Goal: Information Seeking & Learning: Check status

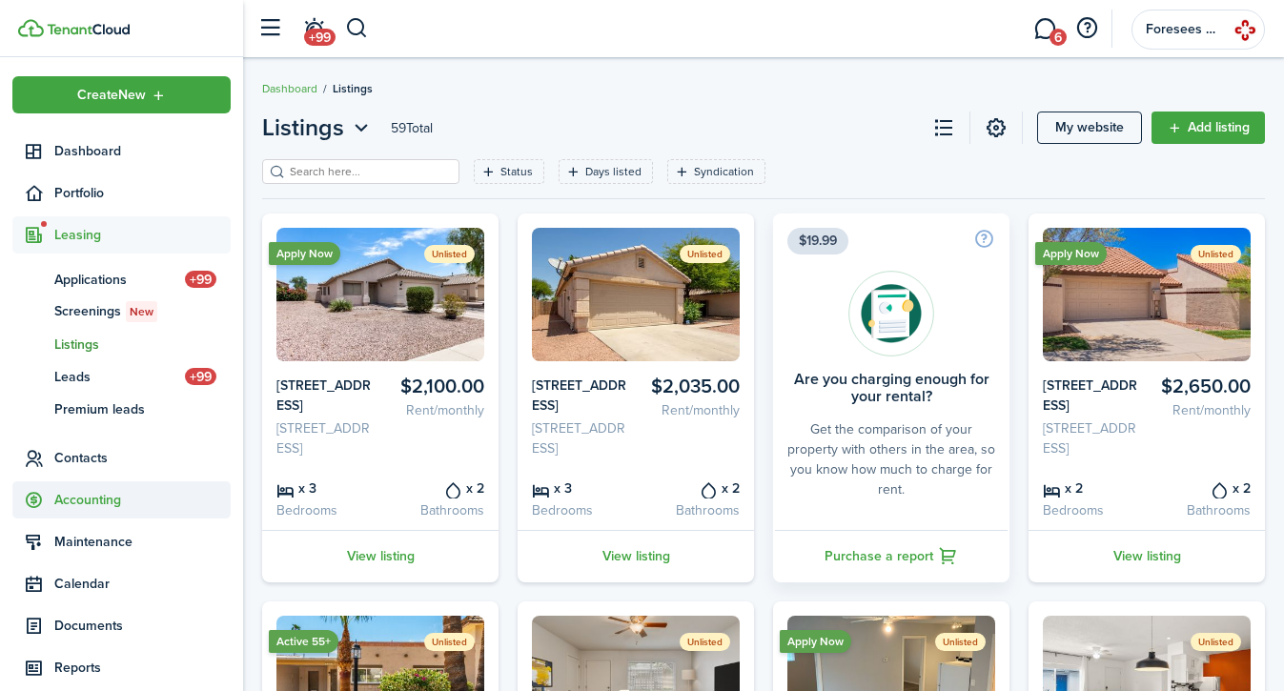
scroll to position [62, 0]
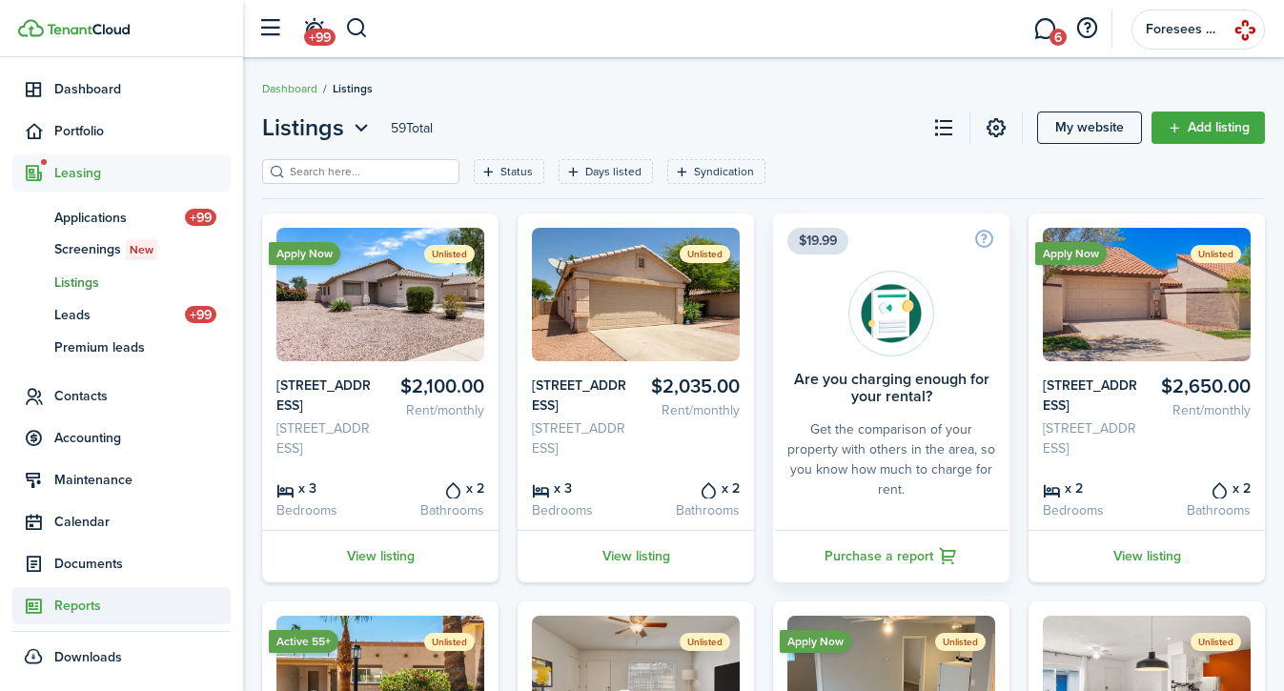
click at [76, 600] on span "Reports" at bounding box center [142, 606] width 176 height 20
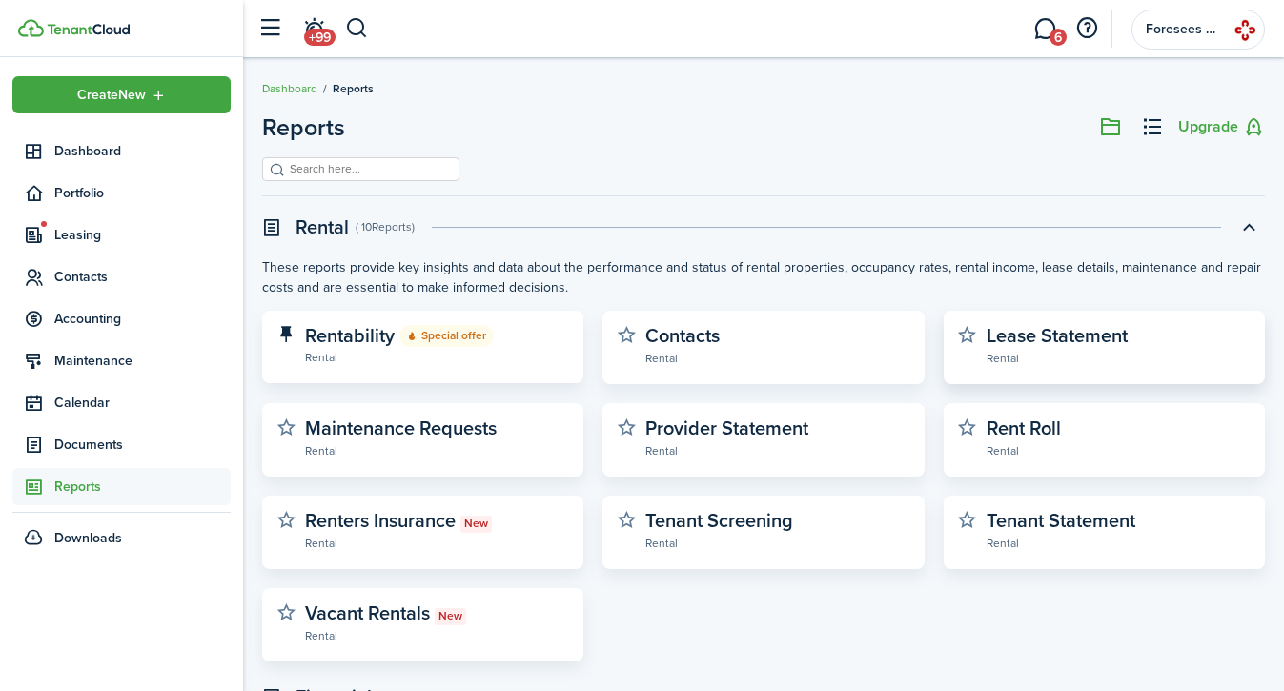
click at [1010, 338] on widget-stats-description "Lease Statement" at bounding box center [1056, 335] width 141 height 29
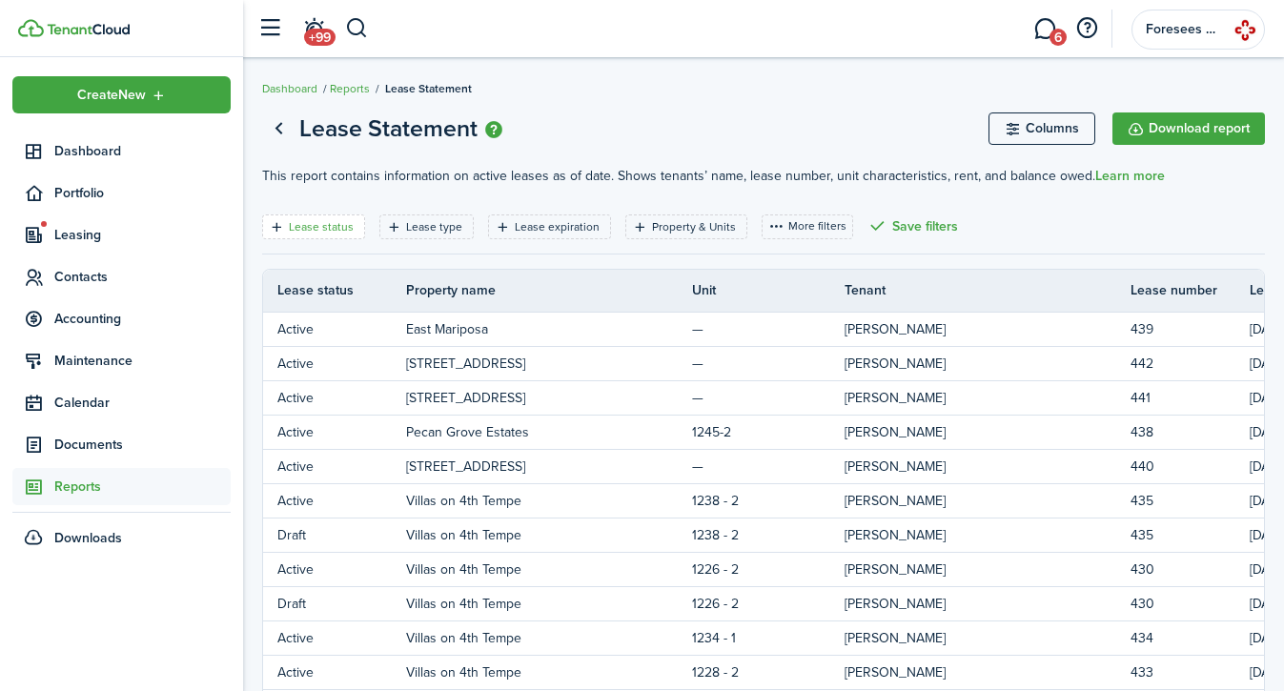
click at [332, 226] on filter-tag-label "Lease status" at bounding box center [321, 226] width 65 height 17
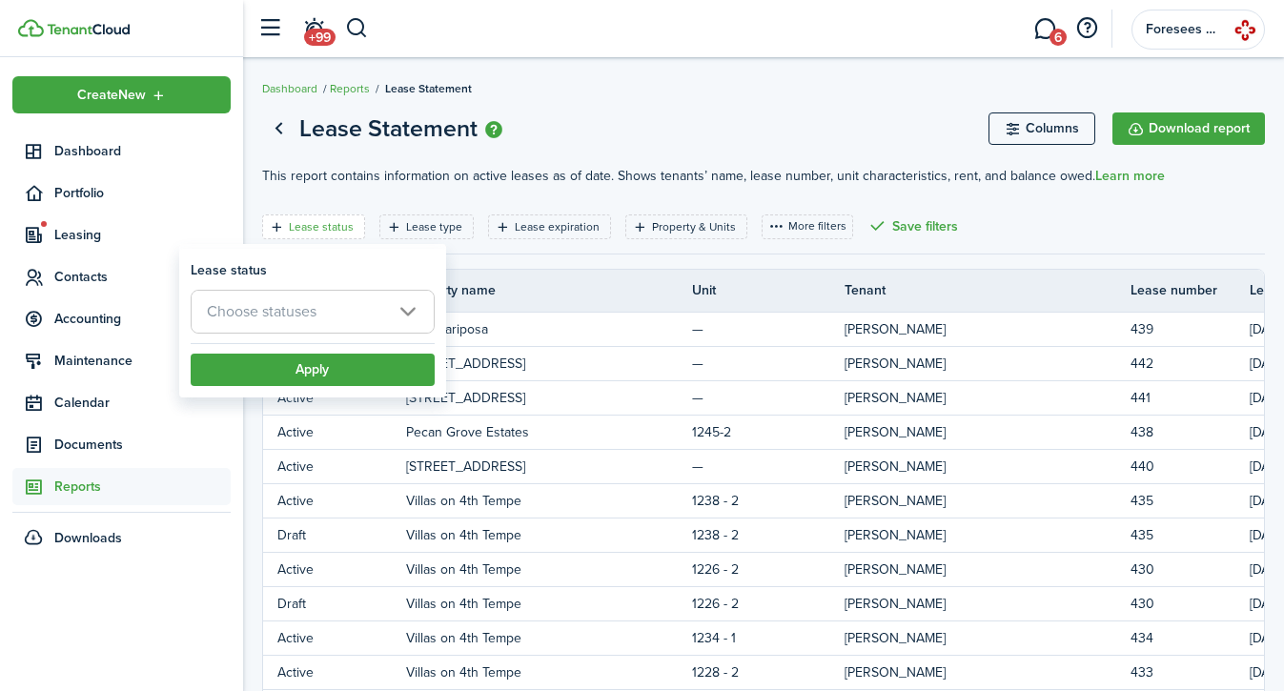
click at [316, 291] on span "Choose statuses" at bounding box center [313, 312] width 242 height 42
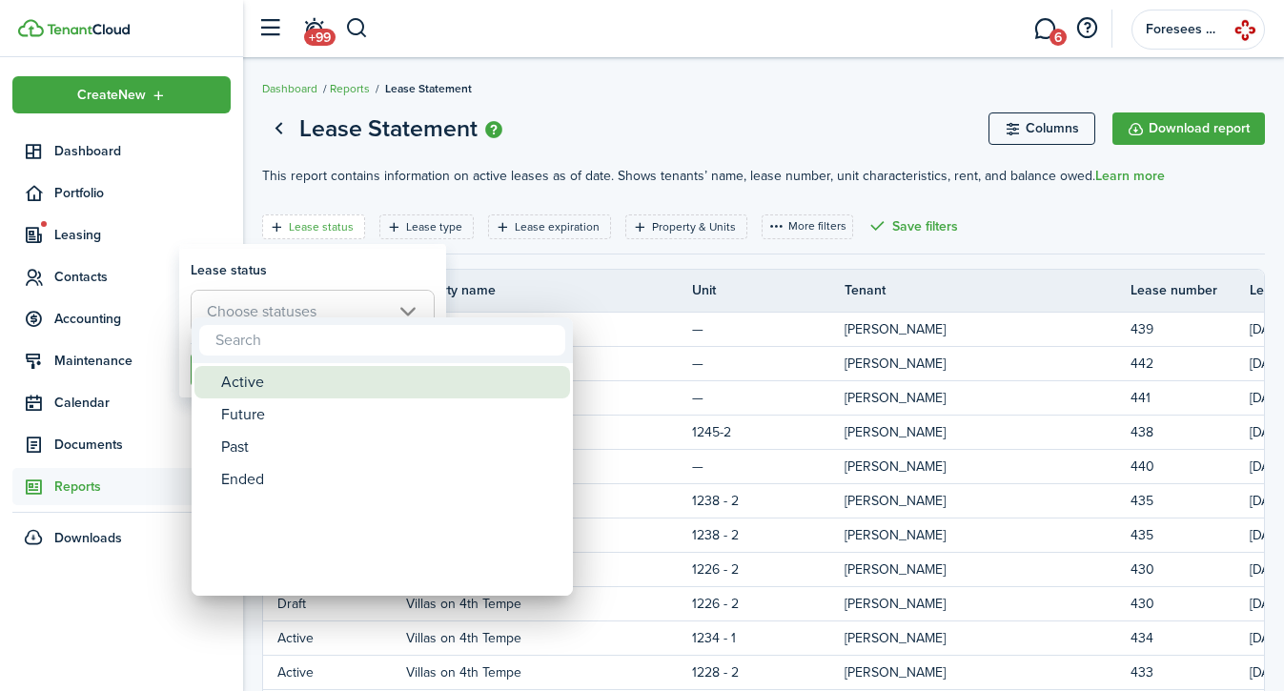
click at [252, 382] on div "Active" at bounding box center [389, 382] width 337 height 32
type input "Active"
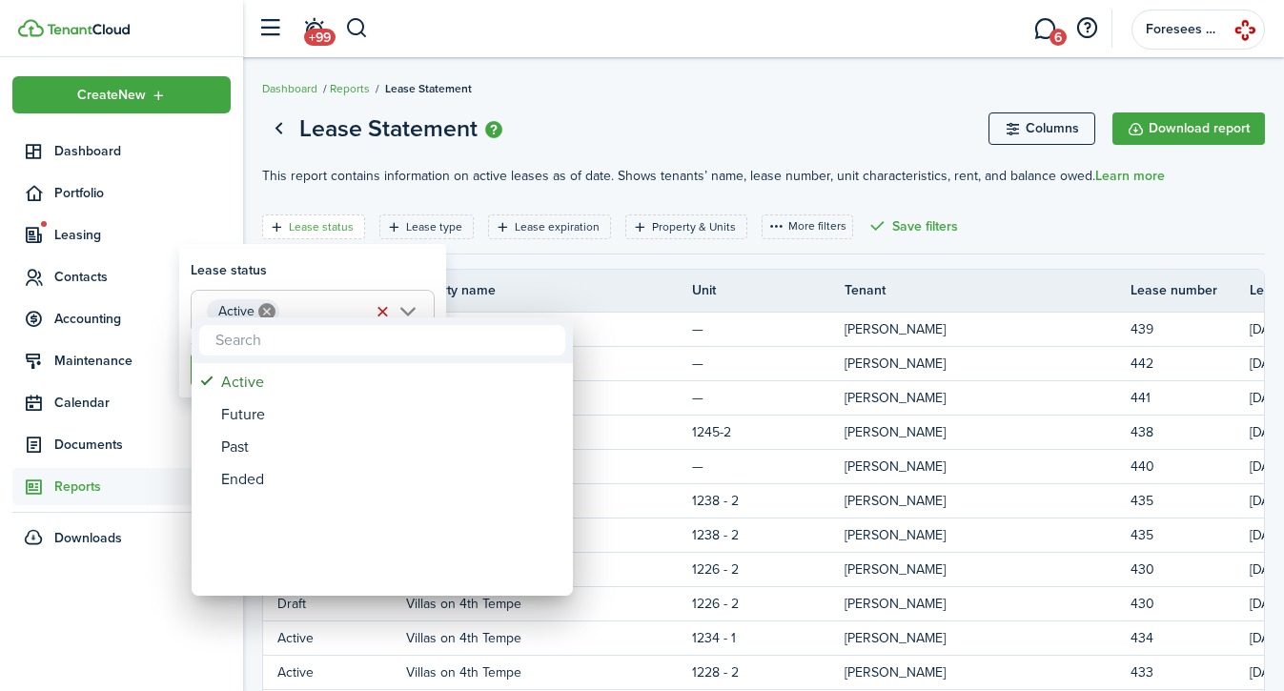
click at [316, 264] on div at bounding box center [642, 346] width 1589 height 996
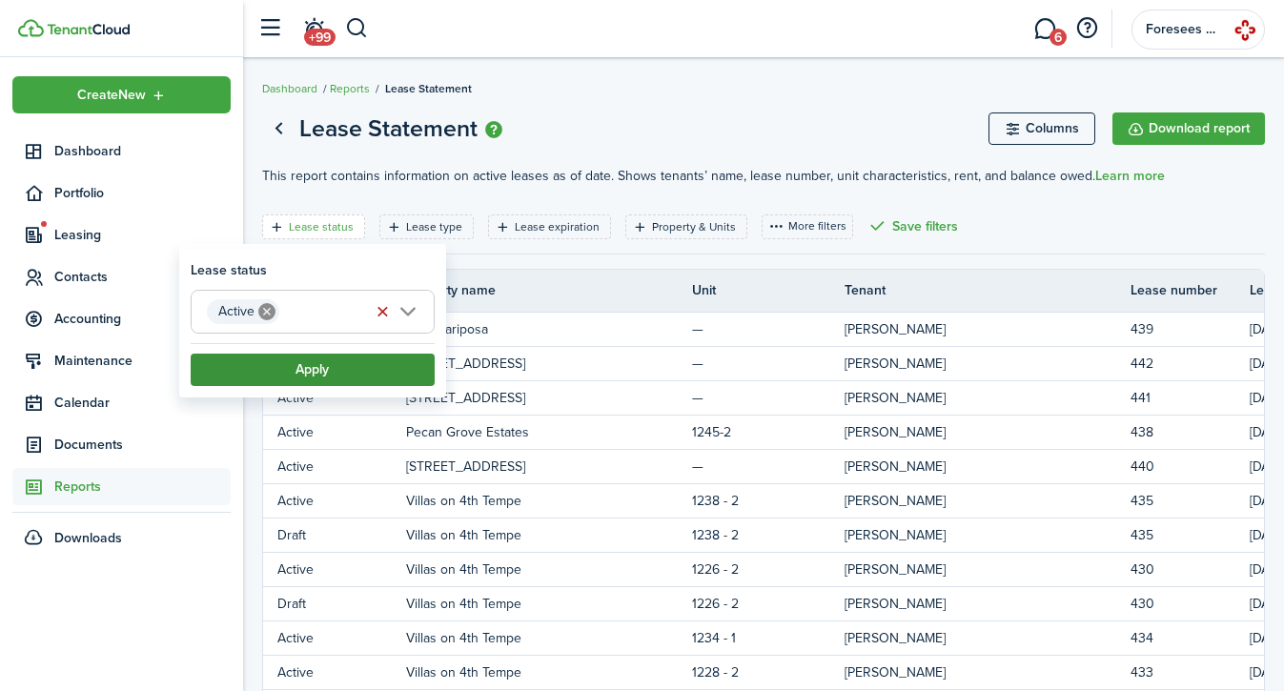
click at [347, 375] on button "Apply" at bounding box center [313, 370] width 244 height 32
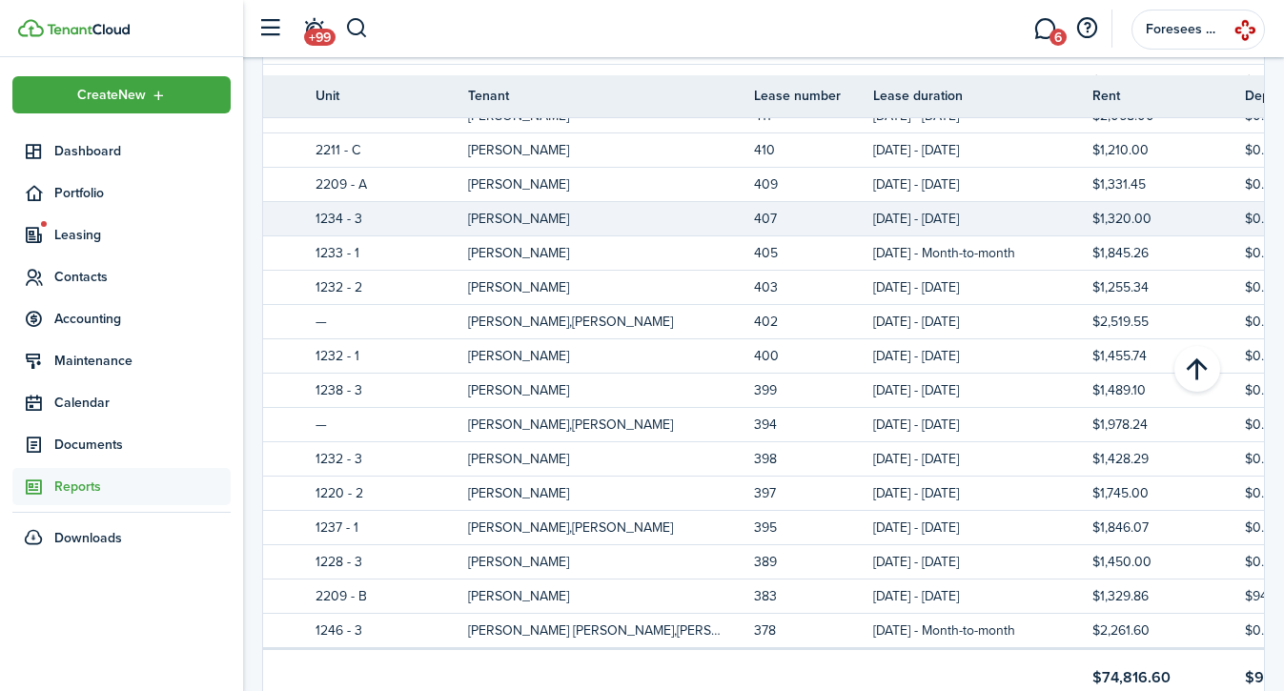
scroll to position [1194, 0]
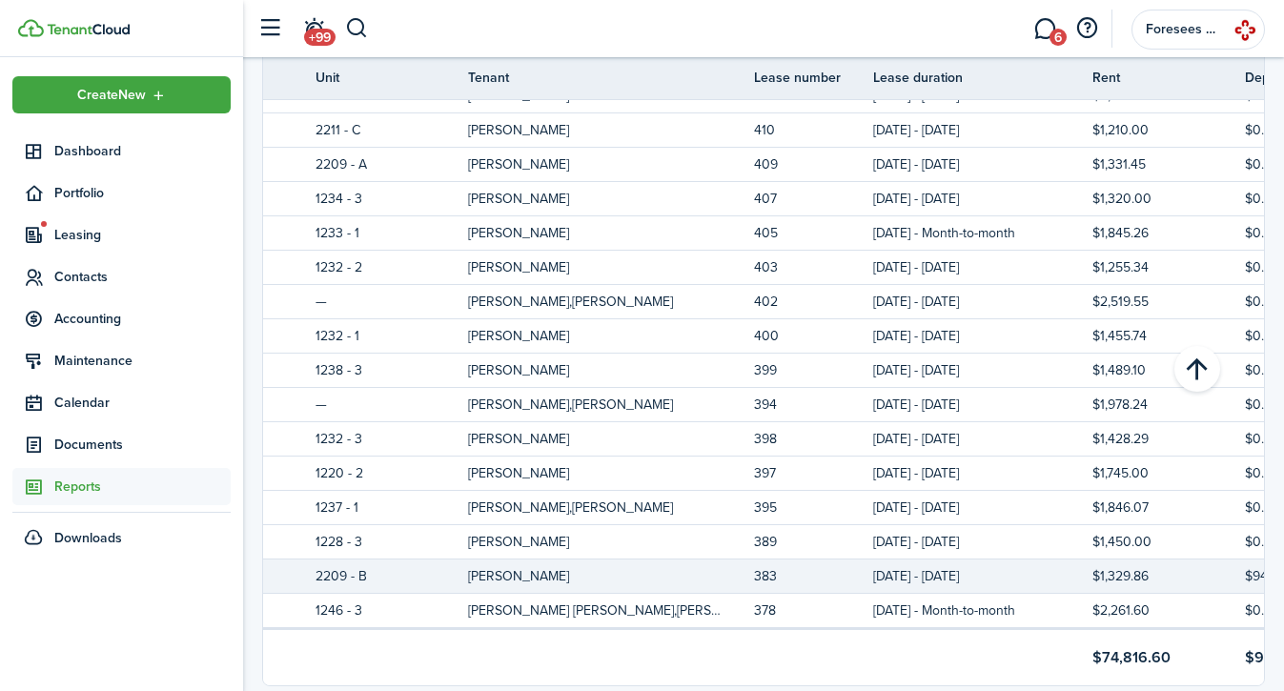
drag, startPoint x: 535, startPoint y: 577, endPoint x: 435, endPoint y: 576, distance: 100.1
click at [435, 576] on tr "Active Granada Suites 2209 - B [PERSON_NAME] 383 [DATE] - [DATE] $1,329.86 $945…" at bounding box center [718, 576] width 1663 height 34
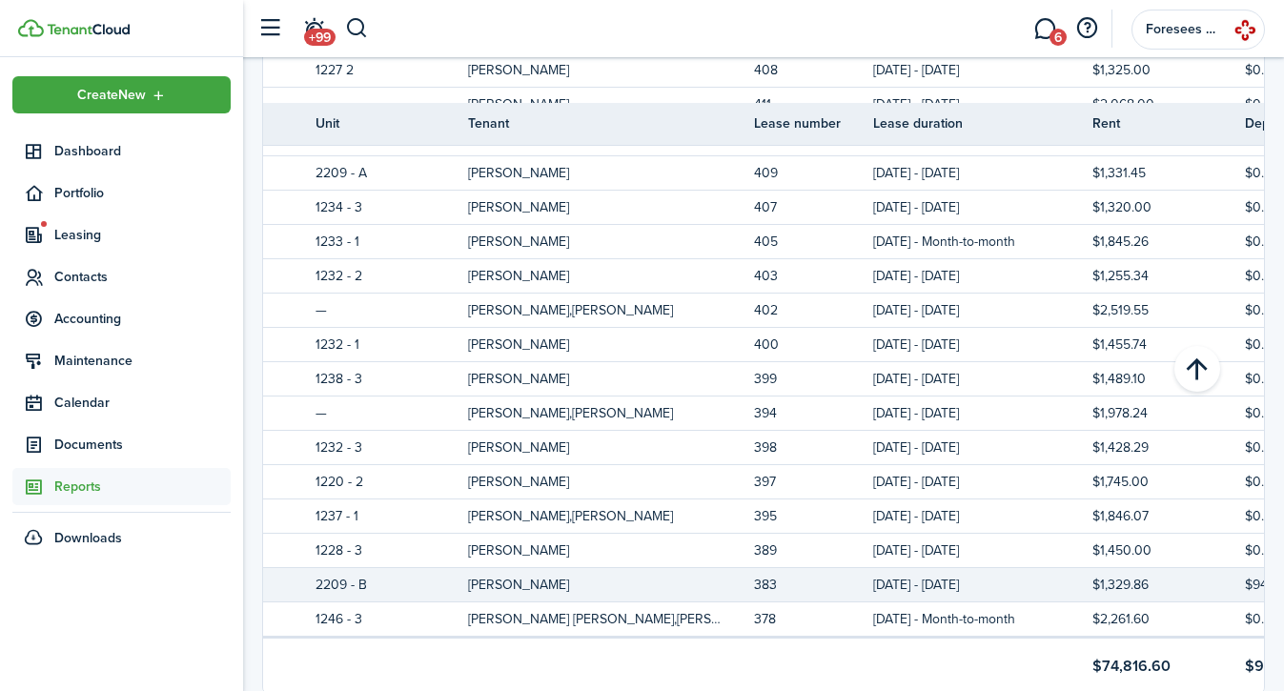
scroll to position [1241, 0]
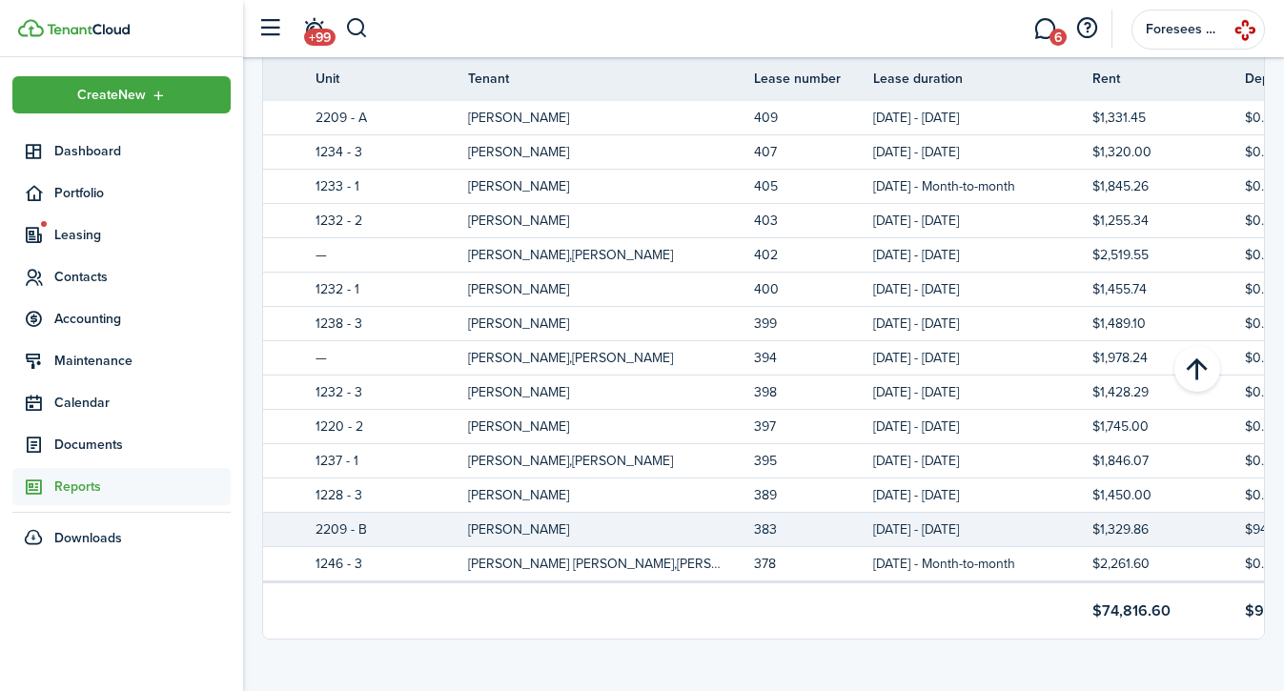
click at [511, 523] on td "[PERSON_NAME]" at bounding box center [611, 529] width 286 height 26
drag, startPoint x: 530, startPoint y: 527, endPoint x: 430, endPoint y: 527, distance: 100.1
click at [430, 527] on tr "Active Granada Suites 2209 - B [PERSON_NAME] 383 [DATE] - [DATE] $1,329.86 $945…" at bounding box center [718, 530] width 1663 height 34
click at [531, 521] on td "[PERSON_NAME]" at bounding box center [611, 529] width 286 height 26
drag, startPoint x: 522, startPoint y: 529, endPoint x: 437, endPoint y: 527, distance: 84.8
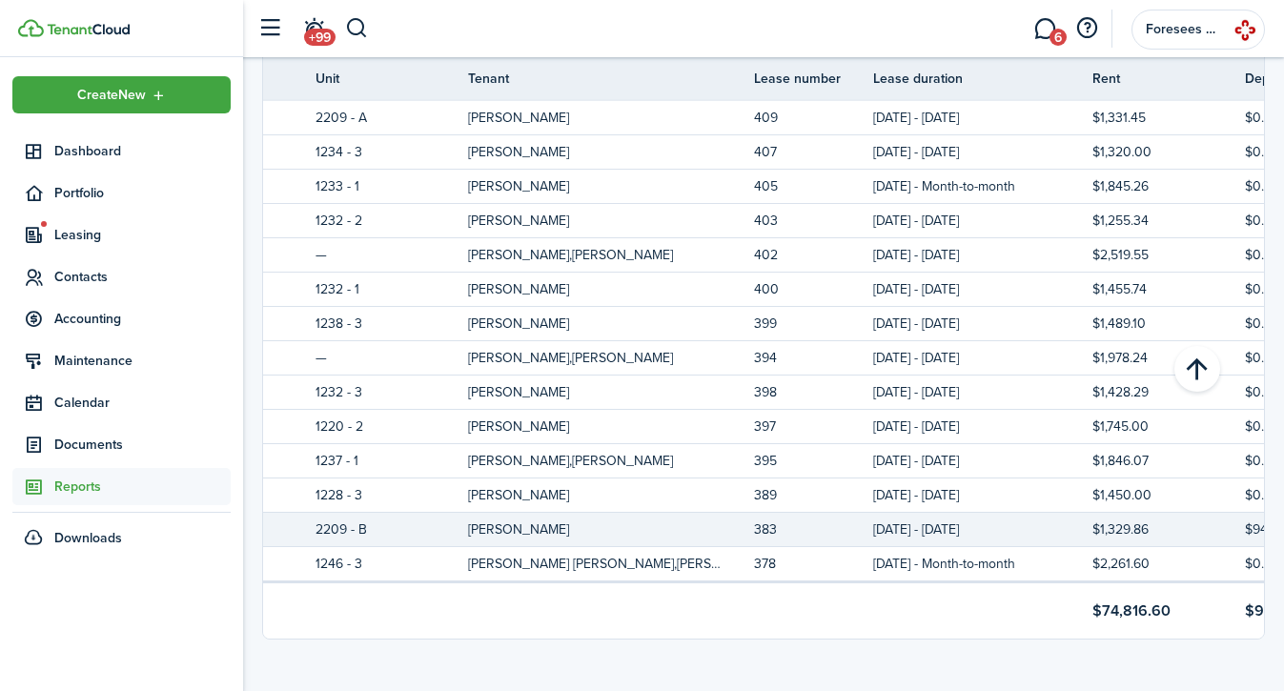
click at [437, 527] on tr "Active Granada Suites 2209 - B [PERSON_NAME] 383 [DATE] - [DATE] $1,329.86 $945…" at bounding box center [718, 530] width 1663 height 34
